Goal: Task Accomplishment & Management: Use online tool/utility

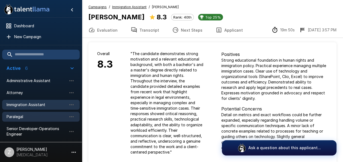
click at [35, 121] on div "Paralegal" at bounding box center [40, 117] width 77 height 10
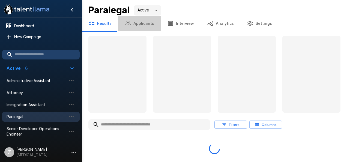
click at [139, 25] on button "Applicants" at bounding box center [139, 23] width 43 height 15
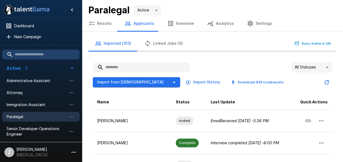
click at [120, 66] on input "text" at bounding box center [141, 67] width 97 height 10
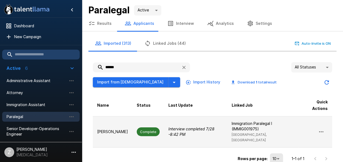
type input "*****"
click at [106, 130] on p "[PERSON_NAME]" at bounding box center [112, 131] width 31 height 5
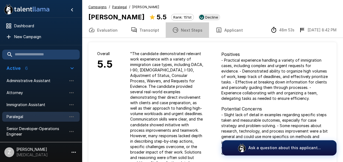
click at [192, 31] on button "Next Steps" at bounding box center [187, 29] width 43 height 15
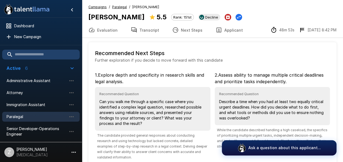
click at [145, 28] on button "Transcript" at bounding box center [144, 29] width 41 height 15
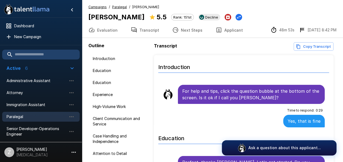
click at [318, 45] on button "Copy Transcript" at bounding box center [314, 46] width 40 height 8
click at [111, 29] on button "Evaluation" at bounding box center [103, 29] width 42 height 15
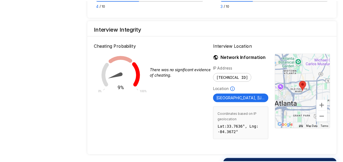
scroll to position [553, 0]
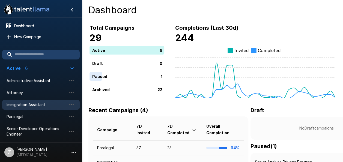
click at [40, 103] on span "Immigration Assistant" at bounding box center [37, 104] width 60 height 5
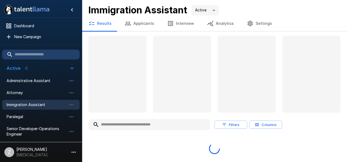
click at [139, 24] on button "Applicants" at bounding box center [139, 23] width 43 height 15
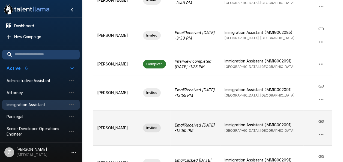
scroll to position [273, 0]
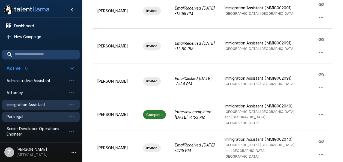
click at [25, 117] on span "Paralegal" at bounding box center [37, 116] width 60 height 5
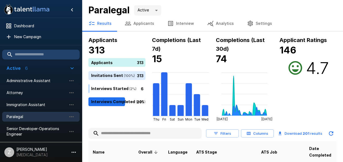
click at [146, 23] on button "Applicants" at bounding box center [139, 23] width 43 height 15
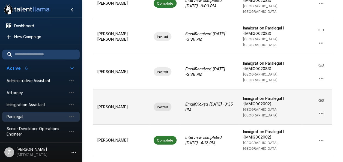
scroll to position [246, 0]
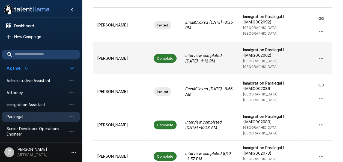
click at [124, 52] on td "[PERSON_NAME]" at bounding box center [121, 58] width 56 height 31
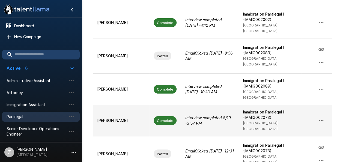
scroll to position [289, 0]
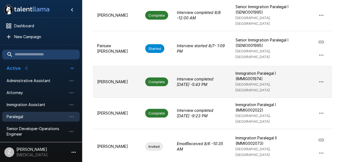
click at [118, 79] on p "[PERSON_NAME]" at bounding box center [116, 81] width 39 height 5
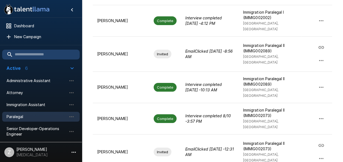
scroll to position [289, 0]
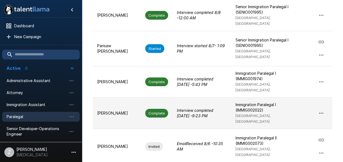
click at [141, 98] on td "Complete" at bounding box center [157, 113] width 32 height 31
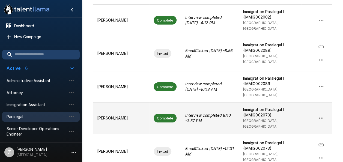
scroll to position [289, 0]
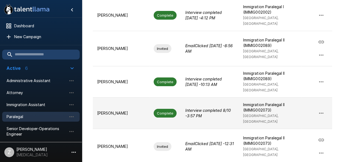
click at [120, 110] on p "[PERSON_NAME]" at bounding box center [121, 112] width 48 height 5
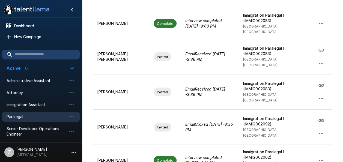
scroll to position [289, 0]
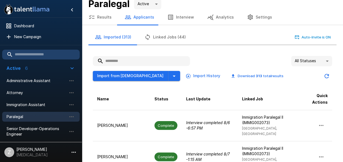
scroll to position [0, 0]
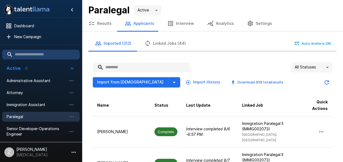
click at [124, 66] on input "text" at bounding box center [141, 67] width 97 height 10
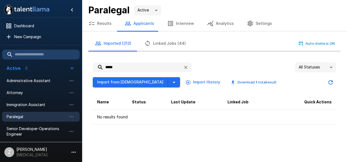
type input "*****"
click at [34, 106] on span "Immigration Assistant" at bounding box center [37, 104] width 60 height 5
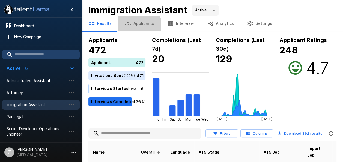
click at [135, 27] on button "Applicants" at bounding box center [139, 23] width 43 height 15
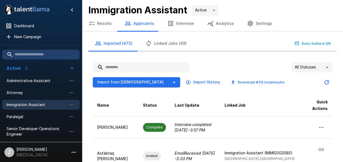
click at [136, 67] on input "text" at bounding box center [141, 67] width 97 height 10
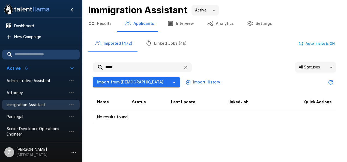
drag, startPoint x: 131, startPoint y: 68, endPoint x: 101, endPoint y: 63, distance: 29.5
click at [101, 63] on input "*****" at bounding box center [136, 67] width 86 height 10
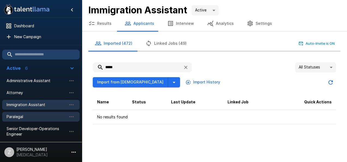
type input "*****"
click at [40, 114] on span "Paralegal" at bounding box center [37, 116] width 60 height 5
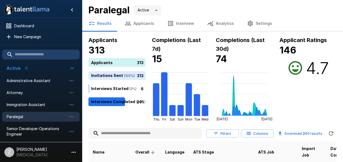
click at [133, 23] on button "Applicants" at bounding box center [139, 23] width 43 height 15
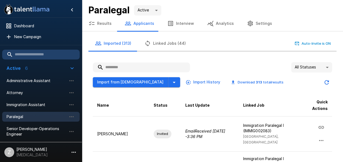
click at [133, 69] on input "text" at bounding box center [141, 67] width 97 height 10
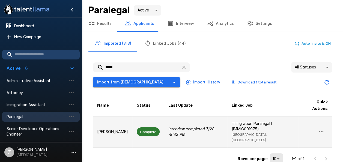
type input "*****"
click at [120, 131] on td "[PERSON_NAME]" at bounding box center [113, 131] width 40 height 31
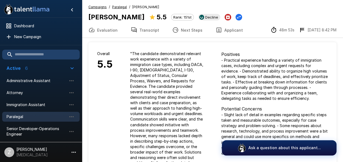
click at [38, 115] on span "Paralegal" at bounding box center [37, 116] width 60 height 5
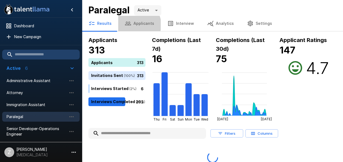
click at [136, 25] on button "Applicants" at bounding box center [139, 23] width 43 height 15
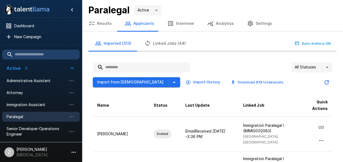
click at [121, 67] on input "text" at bounding box center [141, 67] width 97 height 10
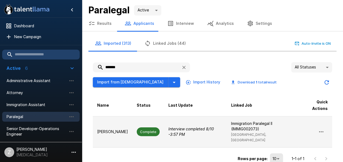
type input "*******"
click at [116, 131] on p "[PERSON_NAME]" at bounding box center [112, 131] width 31 height 5
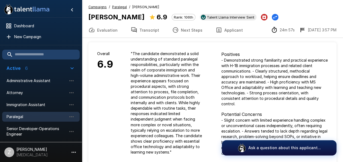
click at [193, 31] on button "Next Steps" at bounding box center [187, 29] width 43 height 15
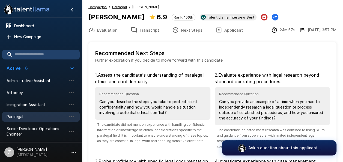
drag, startPoint x: 138, startPoint y: 32, endPoint x: 144, endPoint y: 33, distance: 6.0
click at [138, 31] on button "Transcript" at bounding box center [144, 29] width 41 height 15
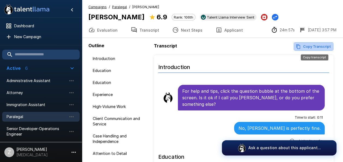
click at [313, 48] on button "Copy Transcript" at bounding box center [314, 46] width 40 height 8
click at [111, 29] on button "Evaluation" at bounding box center [103, 29] width 42 height 15
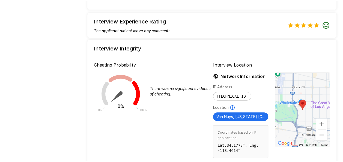
scroll to position [568, 0]
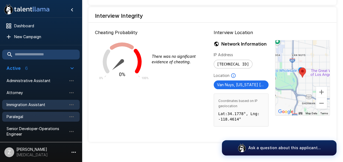
click at [43, 104] on span "Immigration Assistant" at bounding box center [37, 104] width 60 height 5
